Goal: Task Accomplishment & Management: Manage account settings

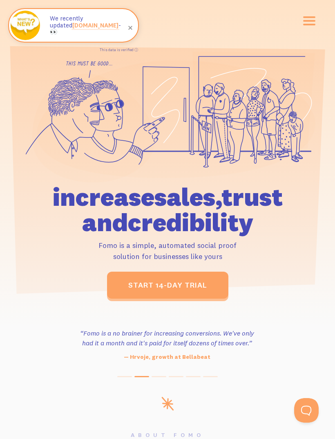
click at [304, 19] on button "button" at bounding box center [310, 20] width 12 height 9
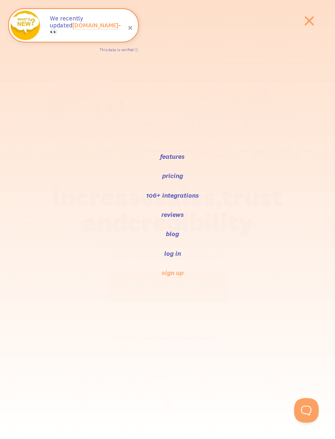
click at [169, 257] on link "log in" at bounding box center [173, 253] width 18 height 10
click at [161, 249] on li "log in" at bounding box center [173, 252] width 326 height 9
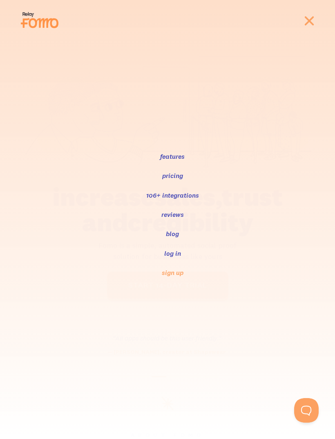
click at [164, 254] on link "log in" at bounding box center [173, 253] width 18 height 10
click at [167, 253] on link "log in" at bounding box center [173, 253] width 18 height 10
click at [169, 254] on link "log in" at bounding box center [173, 253] width 18 height 10
click at [173, 251] on link "log in" at bounding box center [173, 253] width 18 height 10
click at [168, 264] on ul "features pricing 106+ integrations reviews blog log in sign up" at bounding box center [167, 219] width 335 height 136
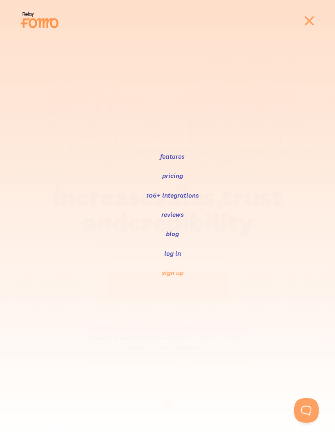
click at [171, 251] on link "log in" at bounding box center [173, 253] width 18 height 10
click at [177, 252] on link "log in" at bounding box center [173, 253] width 18 height 10
click at [169, 254] on link "log in" at bounding box center [173, 253] width 18 height 10
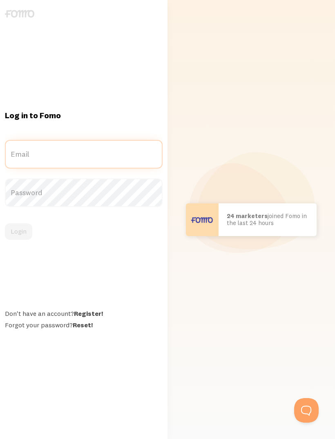
type input "honjanae13@gmail.com"
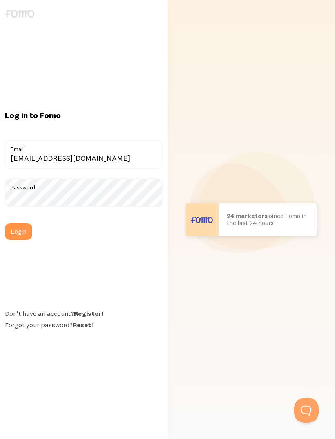
click at [18, 240] on button "Login" at bounding box center [18, 231] width 27 height 16
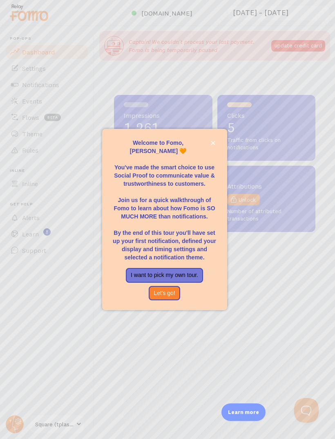
click at [209, 147] on button "close," at bounding box center [213, 143] width 9 height 9
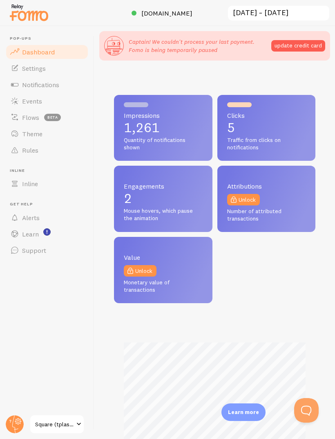
click at [54, 421] on span "Square (tplashsupply)" at bounding box center [54, 424] width 39 height 10
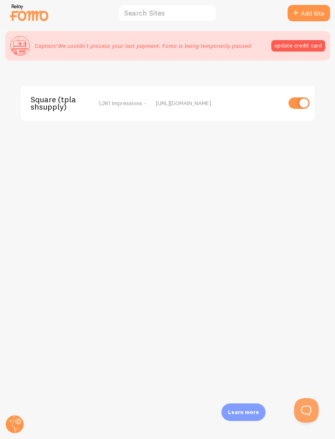
click at [5, 409] on div "Square (tplashsupply) 1,261 Impressions - [URL][DOMAIN_NAME]" at bounding box center [167, 271] width 335 height 413
click at [11, 408] on div "Square (tplashsupply) 1,261 Impressions - [URL][DOMAIN_NAME]" at bounding box center [167, 271] width 335 height 413
click at [5, 418] on icon at bounding box center [15, 424] width 20 height 20
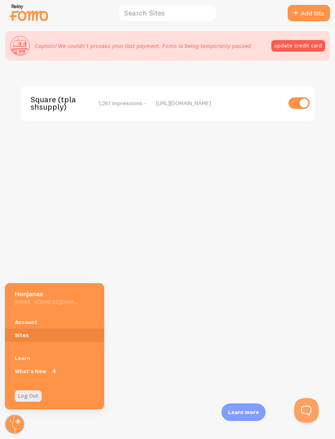
click at [25, 320] on link "Account" at bounding box center [54, 321] width 99 height 13
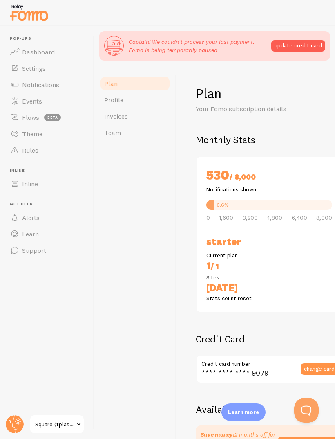
checkbox input "true"
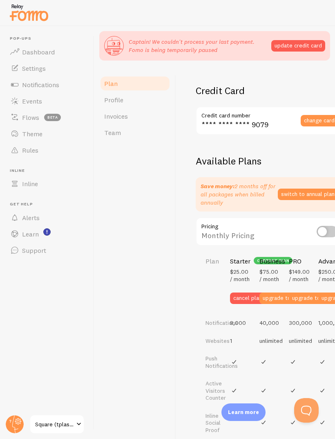
scroll to position [249, 0]
click at [242, 303] on button "cancel plan" at bounding box center [247, 297] width 35 height 11
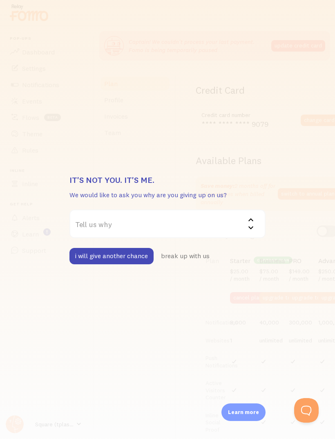
click at [142, 218] on label "Tell us why" at bounding box center [168, 223] width 196 height 29
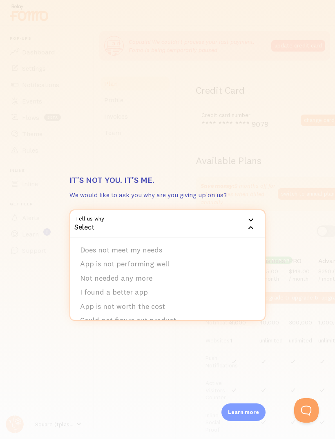
click at [137, 265] on li "App is not performing well" at bounding box center [167, 264] width 195 height 14
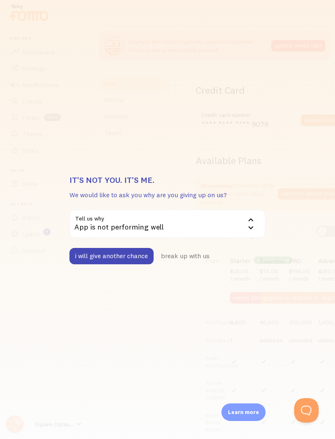
click at [184, 260] on button "break up with us" at bounding box center [185, 256] width 60 height 16
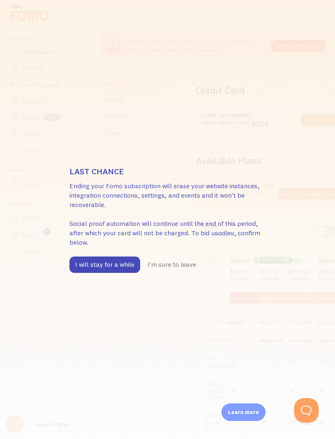
click at [70, 140] on div "Last chance Ending your Fomo subscription will erase your website instances, in…" at bounding box center [167, 219] width 335 height 439
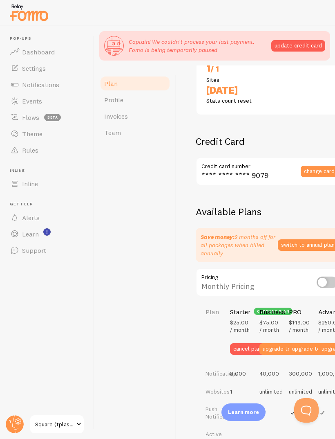
scroll to position [197, 0]
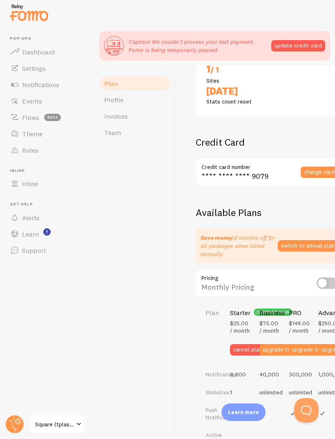
click at [304, 409] on button "Open Beacon popover" at bounding box center [307, 410] width 25 height 25
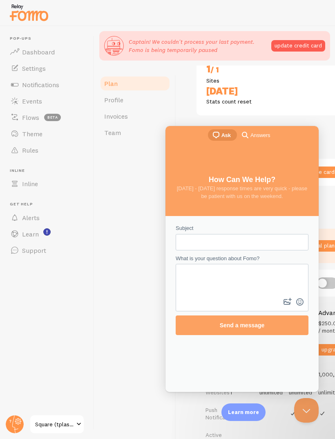
scroll to position [0, 0]
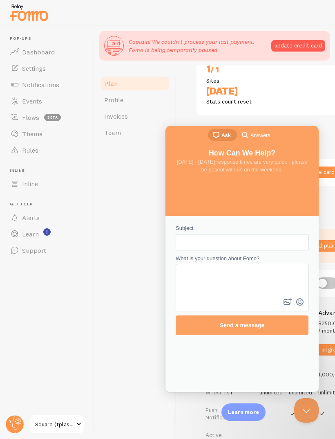
click at [290, 415] on span at bounding box center [293, 413] width 8 height 10
click at [213, 407] on td "Push Notifications" at bounding box center [210, 413] width 29 height 25
click at [119, 268] on div "Plan Profile Invoices Team" at bounding box center [136, 271] width 82 height 413
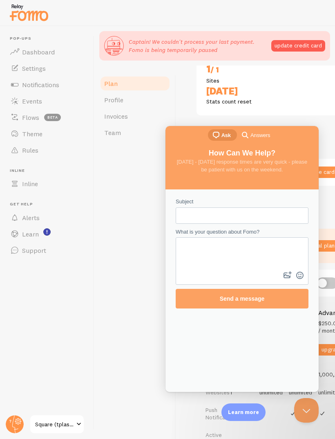
click at [284, 42] on button "update credit card" at bounding box center [299, 45] width 54 height 11
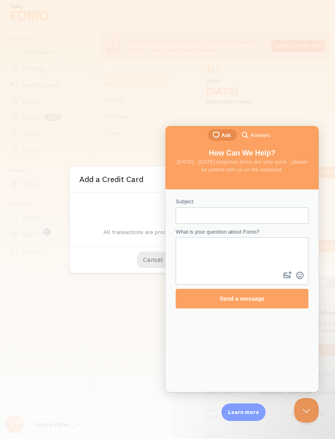
click at [153, 255] on button "Cancel" at bounding box center [153, 260] width 32 height 16
